Goal: Task Accomplishment & Management: Use online tool/utility

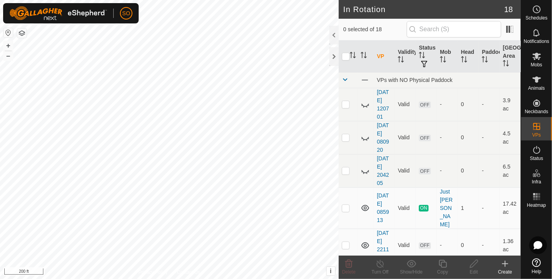
click at [505, 262] on icon at bounding box center [505, 263] width 0 height 5
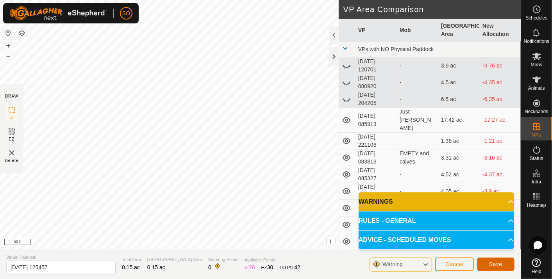
click at [497, 263] on span "Save" at bounding box center [495, 264] width 13 height 6
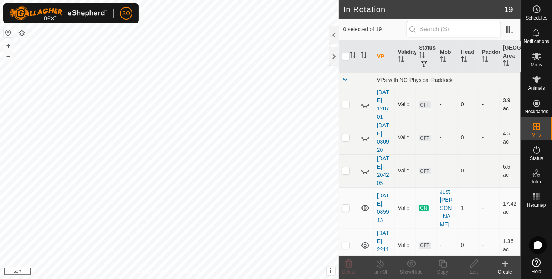
checkbox input "true"
click at [506, 261] on icon at bounding box center [505, 263] width 9 height 9
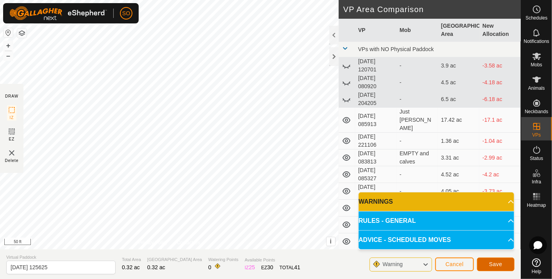
click at [491, 263] on span "Save" at bounding box center [495, 264] width 13 height 6
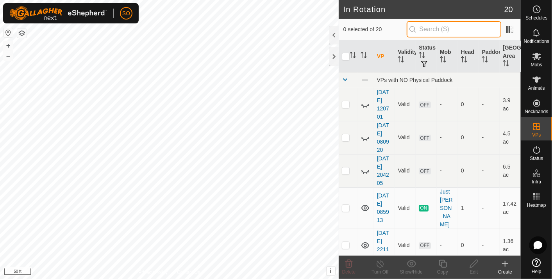
click at [442, 32] on input "text" at bounding box center [454, 29] width 95 height 16
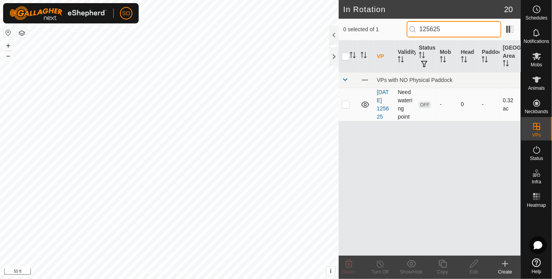
type input "125625"
click at [365, 103] on icon at bounding box center [365, 105] width 8 height 6
click at [365, 103] on icon at bounding box center [365, 104] width 9 height 9
click at [365, 103] on icon at bounding box center [365, 105] width 8 height 6
click at [365, 103] on icon at bounding box center [365, 104] width 9 height 9
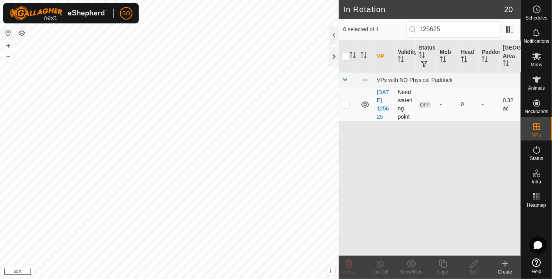
click at [507, 262] on icon at bounding box center [505, 263] width 9 height 9
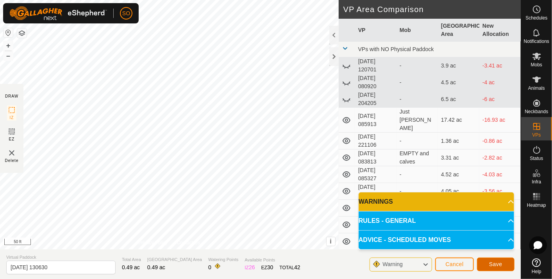
click at [494, 263] on span "Save" at bounding box center [495, 264] width 13 height 6
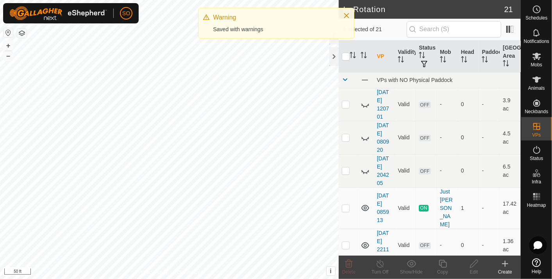
click at [505, 263] on icon at bounding box center [505, 263] width 0 height 5
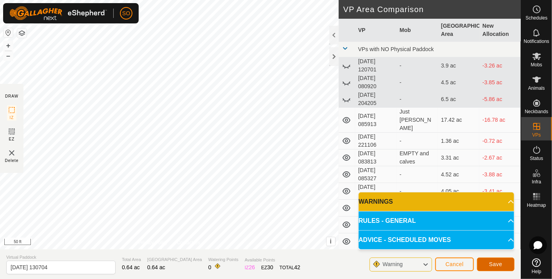
click at [494, 260] on button "Save" at bounding box center [496, 265] width 38 height 14
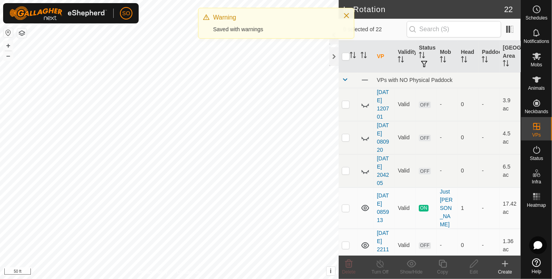
click at [506, 261] on icon at bounding box center [505, 263] width 9 height 9
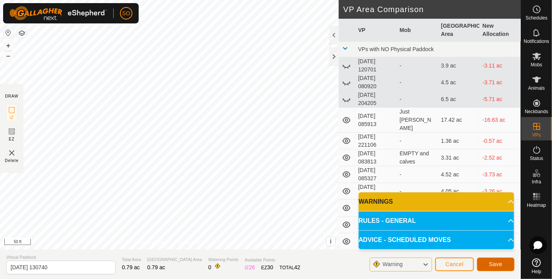
click at [492, 261] on button "Save" at bounding box center [496, 265] width 38 height 14
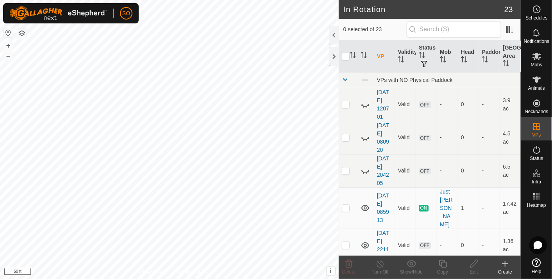
checkbox input "true"
checkbox input "false"
checkbox input "true"
click at [505, 261] on icon at bounding box center [505, 263] width 0 height 5
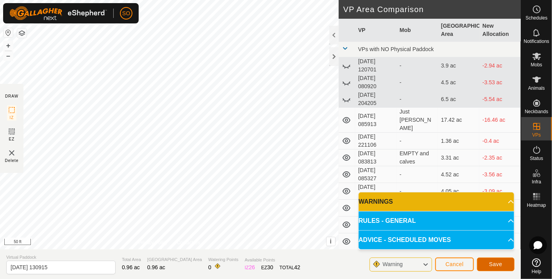
click at [494, 260] on button "Save" at bounding box center [496, 265] width 38 height 14
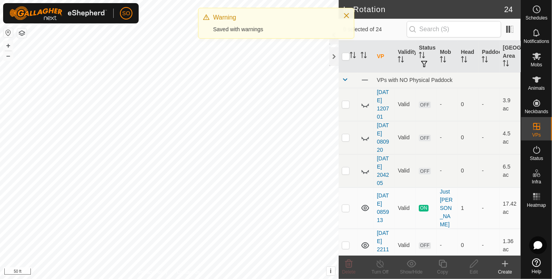
click at [505, 261] on icon at bounding box center [505, 263] width 9 height 9
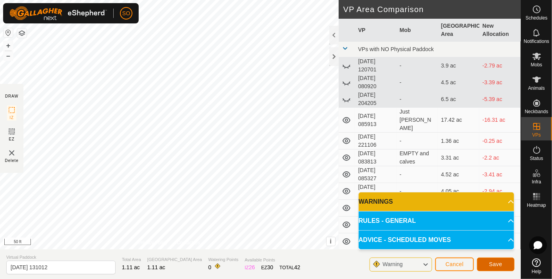
click at [501, 264] on span "Save" at bounding box center [495, 264] width 13 height 6
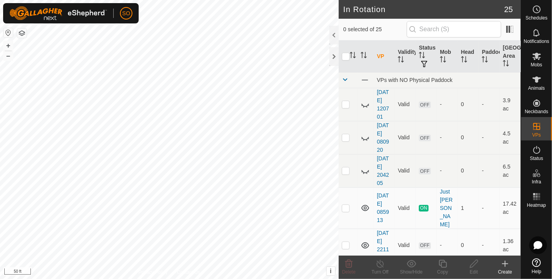
click at [505, 262] on icon at bounding box center [505, 263] width 0 height 5
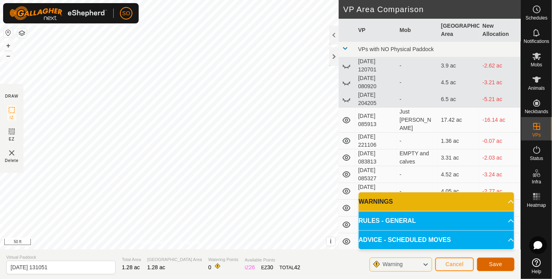
click at [494, 260] on button "Save" at bounding box center [496, 265] width 38 height 14
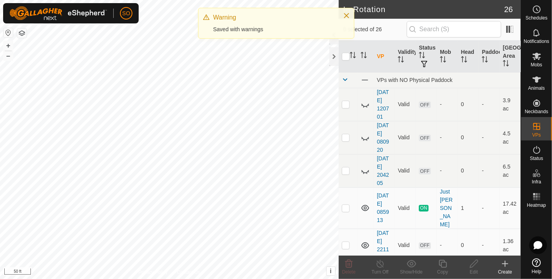
click at [504, 261] on icon at bounding box center [505, 263] width 9 height 9
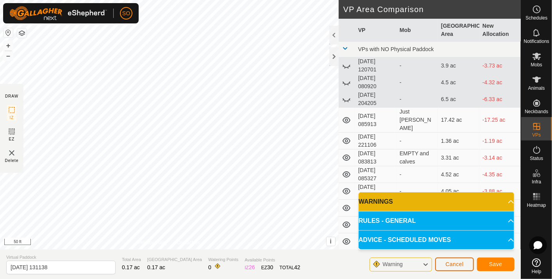
click at [454, 261] on span "Cancel" at bounding box center [454, 264] width 18 height 6
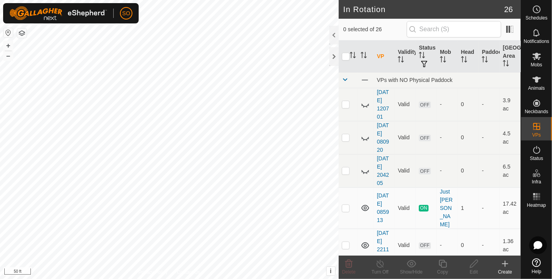
click at [507, 262] on icon at bounding box center [505, 263] width 9 height 9
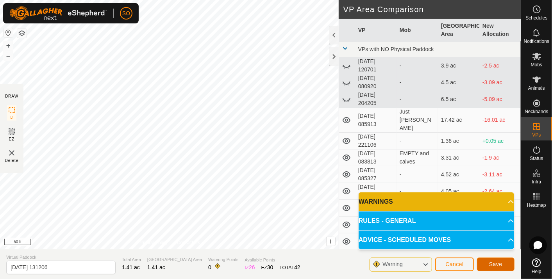
click at [499, 263] on span "Save" at bounding box center [495, 264] width 13 height 6
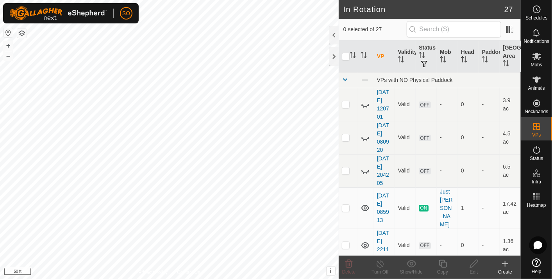
click at [498, 263] on create-svg-icon at bounding box center [505, 263] width 31 height 9
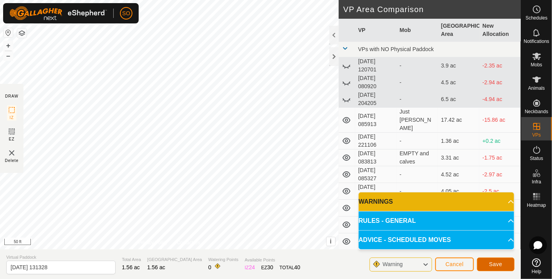
click at [499, 265] on span "Save" at bounding box center [495, 264] width 13 height 6
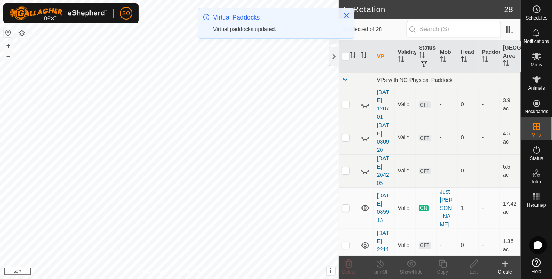
click at [507, 263] on icon at bounding box center [505, 263] width 9 height 9
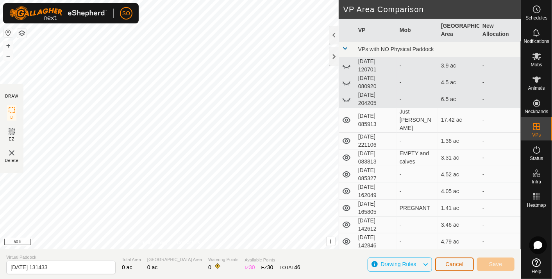
click at [454, 262] on span "Cancel" at bounding box center [454, 264] width 18 height 6
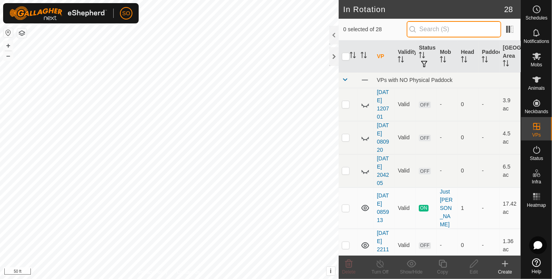
click at [460, 30] on input "text" at bounding box center [454, 29] width 95 height 16
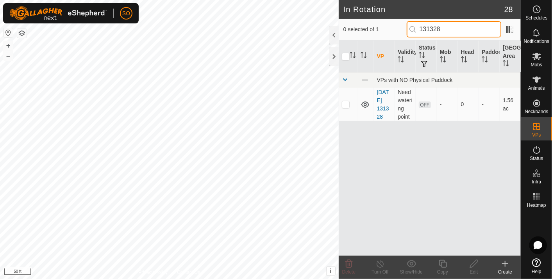
type input "131328"
click at [506, 260] on icon at bounding box center [505, 263] width 9 height 9
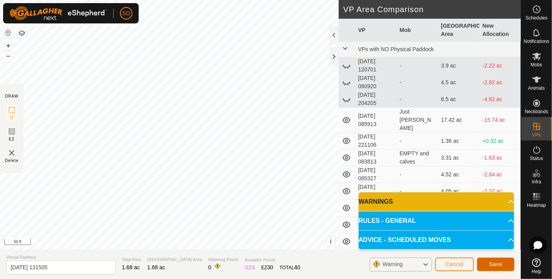
click at [497, 263] on span "Save" at bounding box center [495, 264] width 13 height 6
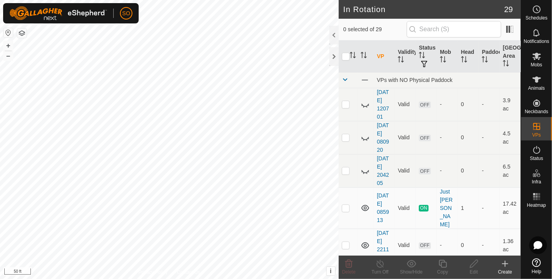
click at [507, 263] on icon at bounding box center [505, 263] width 9 height 9
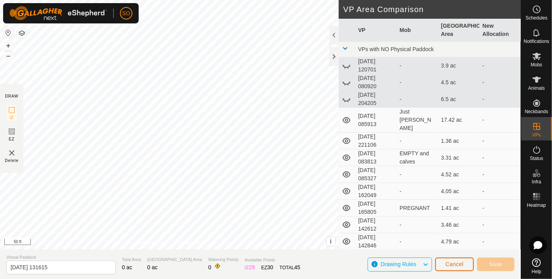
click at [456, 262] on span "Cancel" at bounding box center [454, 264] width 18 height 6
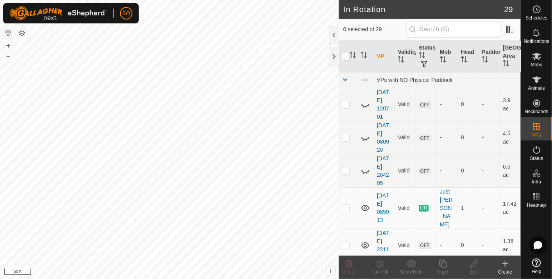
checkbox input "true"
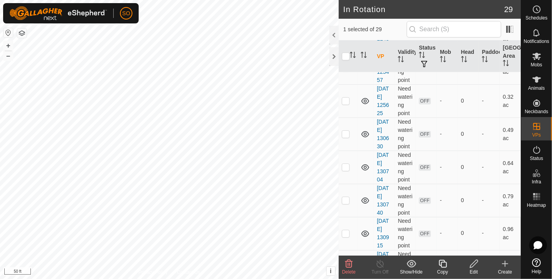
scroll to position [800, 0]
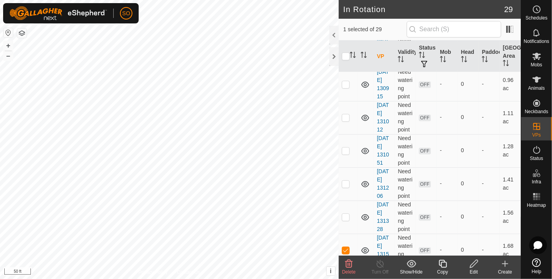
click at [474, 263] on icon at bounding box center [474, 263] width 10 height 9
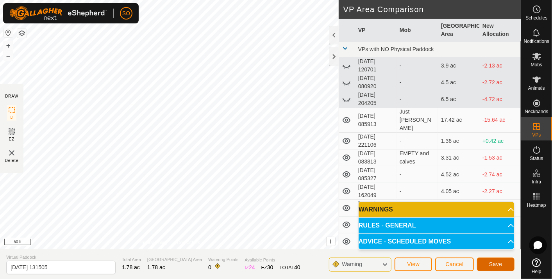
click at [490, 263] on span "Save" at bounding box center [495, 264] width 13 height 6
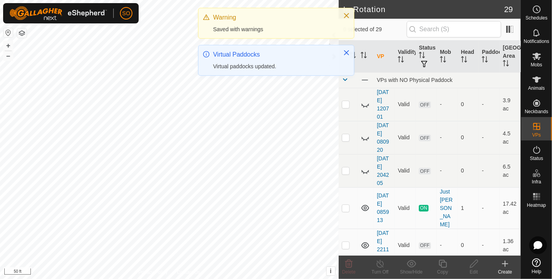
click at [507, 262] on icon at bounding box center [505, 263] width 9 height 9
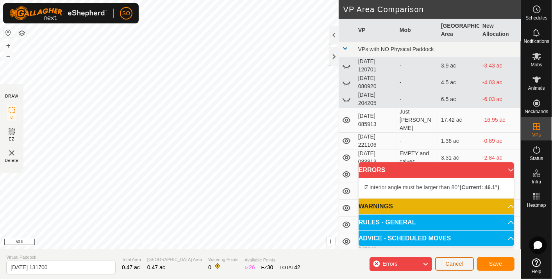
click at [454, 261] on span "Cancel" at bounding box center [454, 264] width 18 height 6
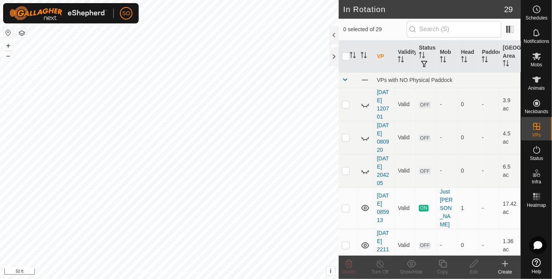
click at [504, 261] on icon at bounding box center [505, 263] width 9 height 9
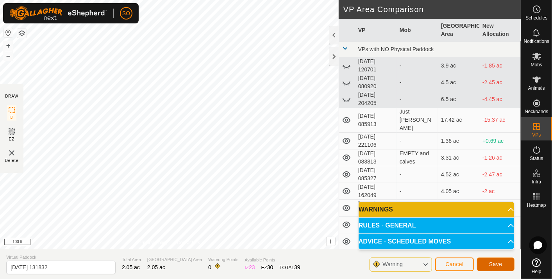
click at [492, 262] on span "Save" at bounding box center [495, 264] width 13 height 6
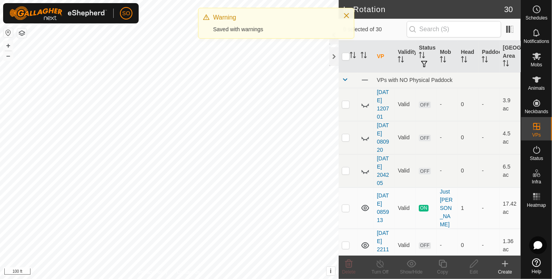
click at [506, 262] on icon at bounding box center [505, 263] width 9 height 9
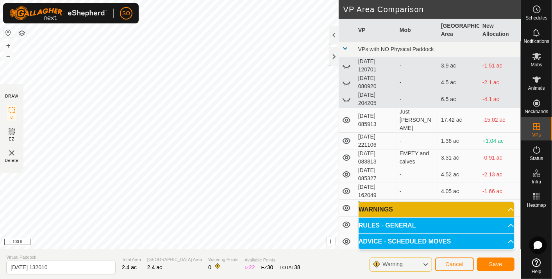
click at [510, 207] on p-accordion-header "WARNINGS" at bounding box center [437, 210] width 156 height 16
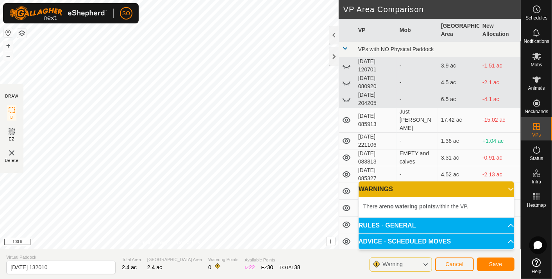
click at [505, 188] on p-accordion-header "WARNINGS" at bounding box center [437, 190] width 156 height 16
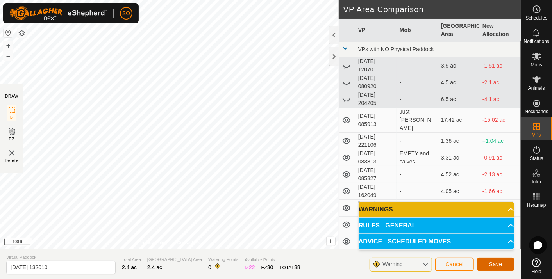
click at [491, 262] on span "Save" at bounding box center [495, 264] width 13 height 6
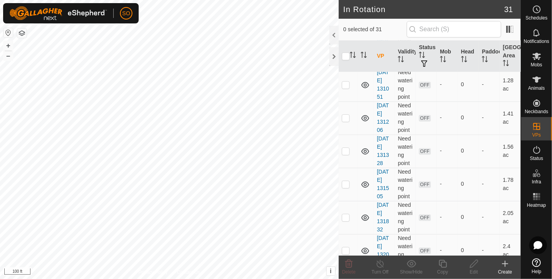
scroll to position [867, 0]
click at [383, 208] on link "[DATE] 131832" at bounding box center [383, 217] width 12 height 31
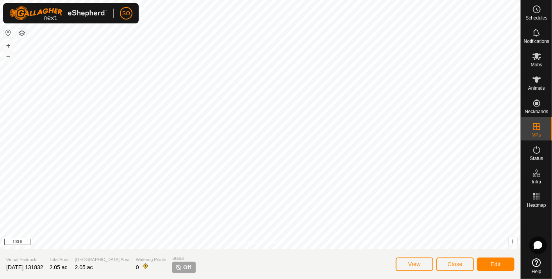
click at [456, 258] on div "View Close Edit" at bounding box center [455, 264] width 119 height 19
click at [456, 264] on span "Close" at bounding box center [455, 264] width 15 height 6
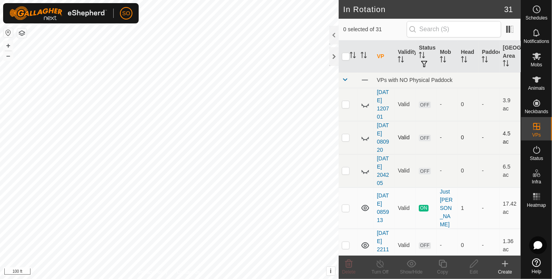
checkbox input "true"
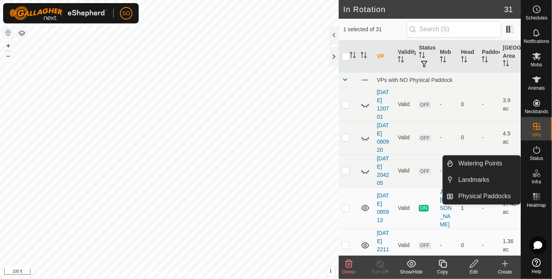
click at [505, 263] on icon at bounding box center [505, 263] width 0 height 5
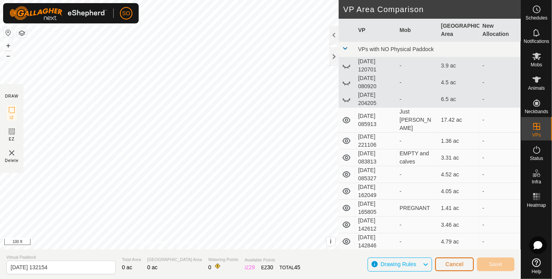
click at [453, 262] on span "Cancel" at bounding box center [454, 264] width 18 height 6
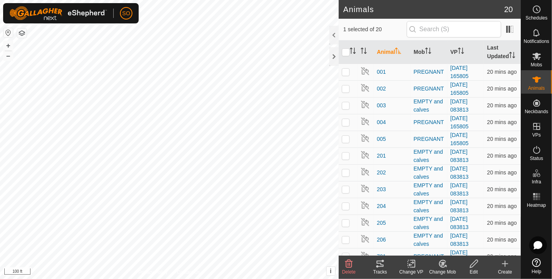
checkbox input "false"
click at [502, 263] on icon at bounding box center [505, 263] width 9 height 9
click at [506, 262] on icon at bounding box center [505, 263] width 9 height 9
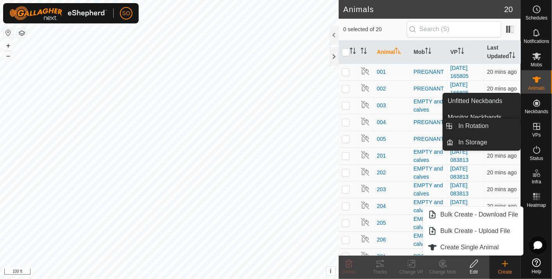
click at [537, 126] on icon at bounding box center [536, 126] width 7 height 7
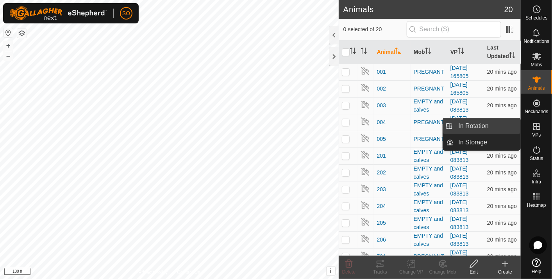
click at [481, 125] on link "In Rotation" at bounding box center [487, 126] width 67 height 16
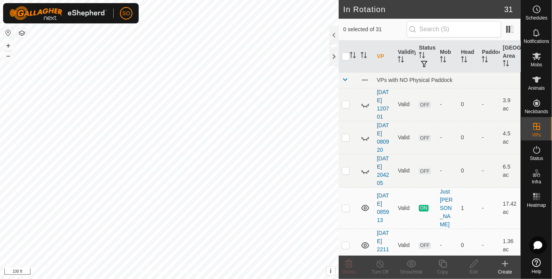
click at [506, 263] on icon at bounding box center [505, 263] width 9 height 9
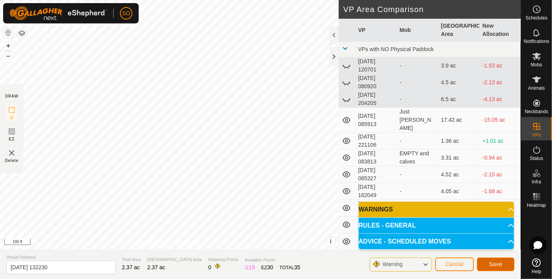
click at [495, 259] on button "Save" at bounding box center [496, 265] width 38 height 14
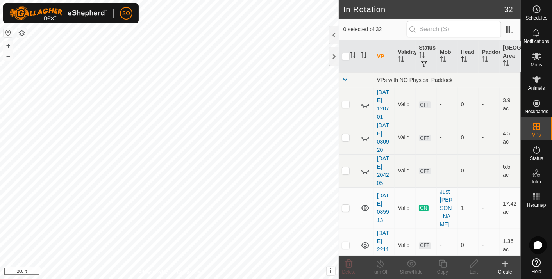
click at [504, 262] on icon at bounding box center [505, 263] width 9 height 9
